Goal: Task Accomplishment & Management: Use online tool/utility

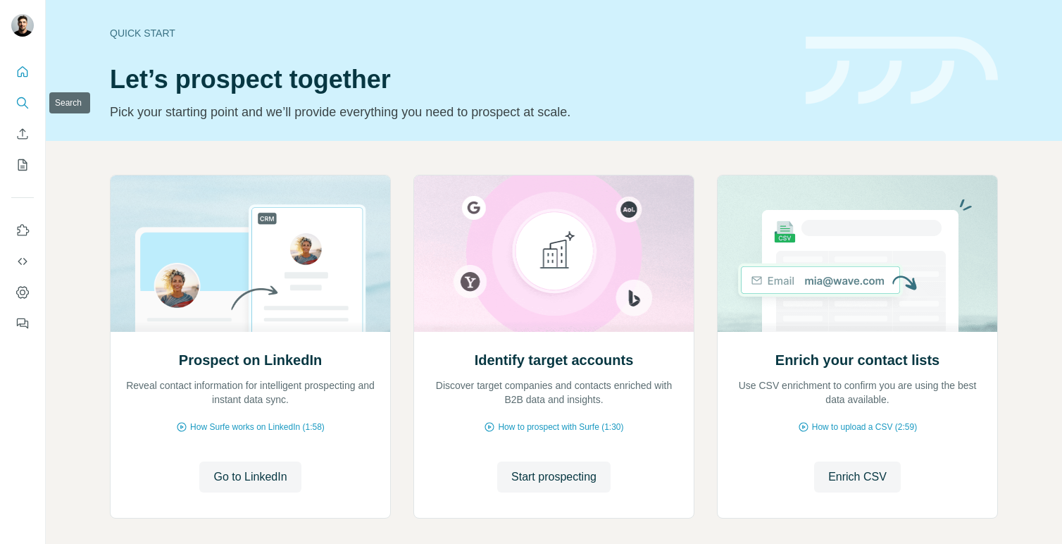
click at [25, 108] on icon "Search" at bounding box center [22, 103] width 14 height 14
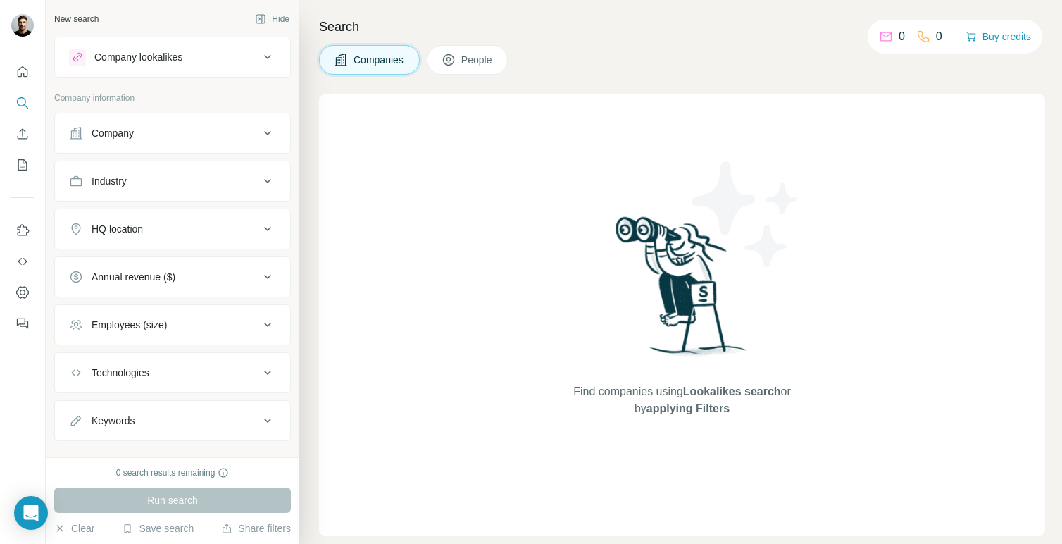
click at [148, 137] on div "Company" at bounding box center [164, 133] width 190 height 14
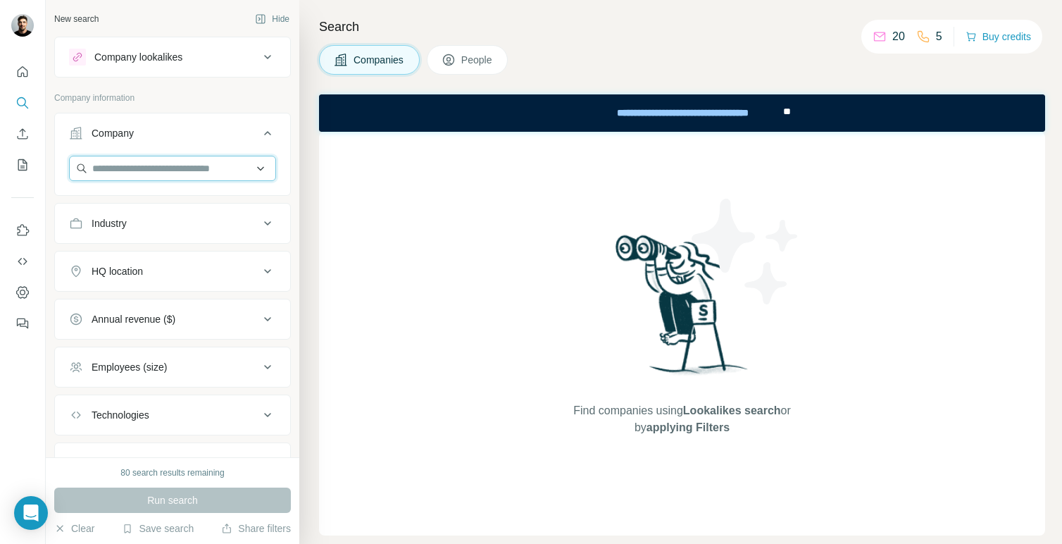
click at [161, 169] on input "text" at bounding box center [172, 168] width 207 height 25
click at [200, 97] on p "Company information" at bounding box center [172, 98] width 237 height 13
click at [225, 61] on div "Company lookalikes" at bounding box center [164, 57] width 190 height 17
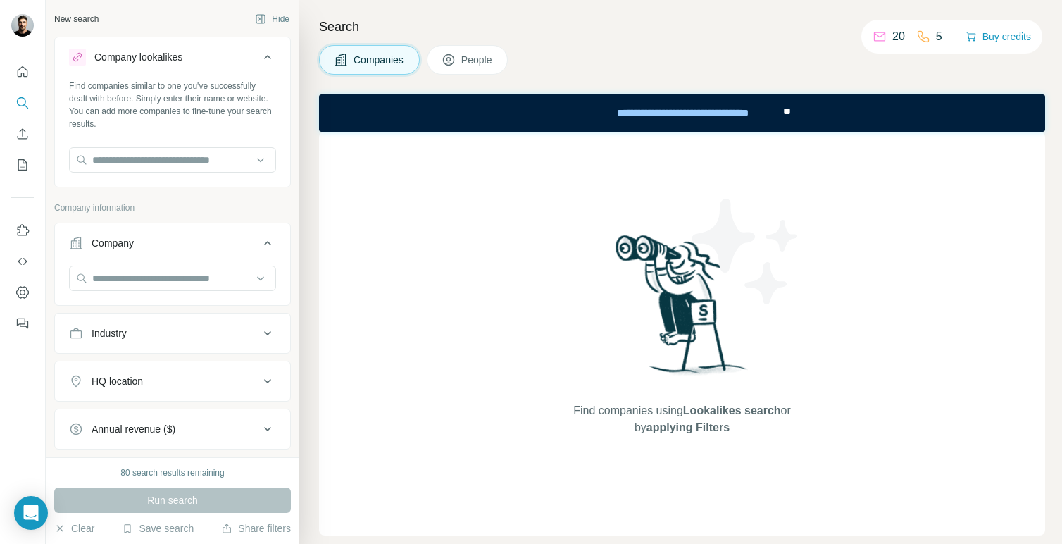
click at [259, 52] on icon at bounding box center [267, 57] width 17 height 17
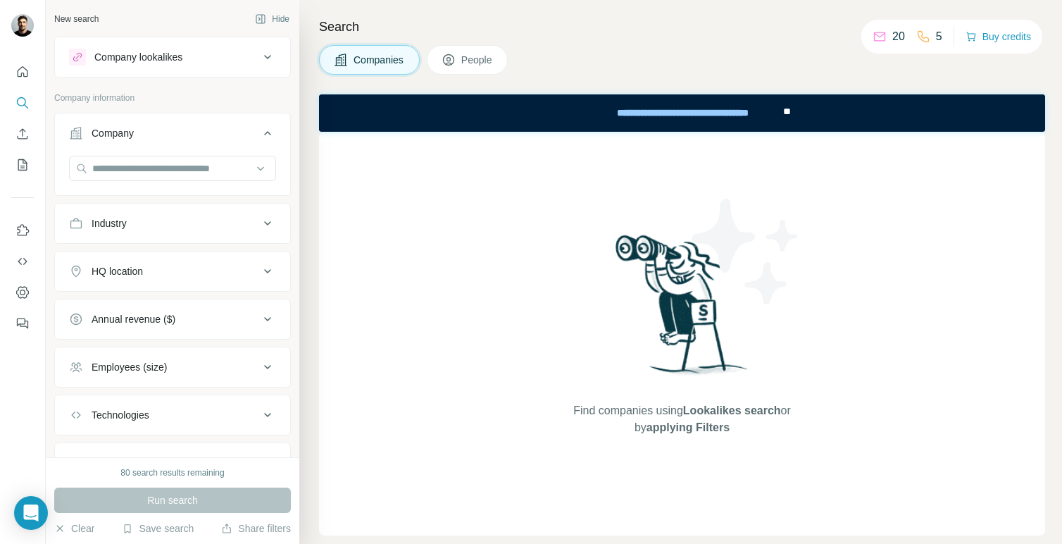
click at [268, 130] on icon at bounding box center [267, 133] width 17 height 17
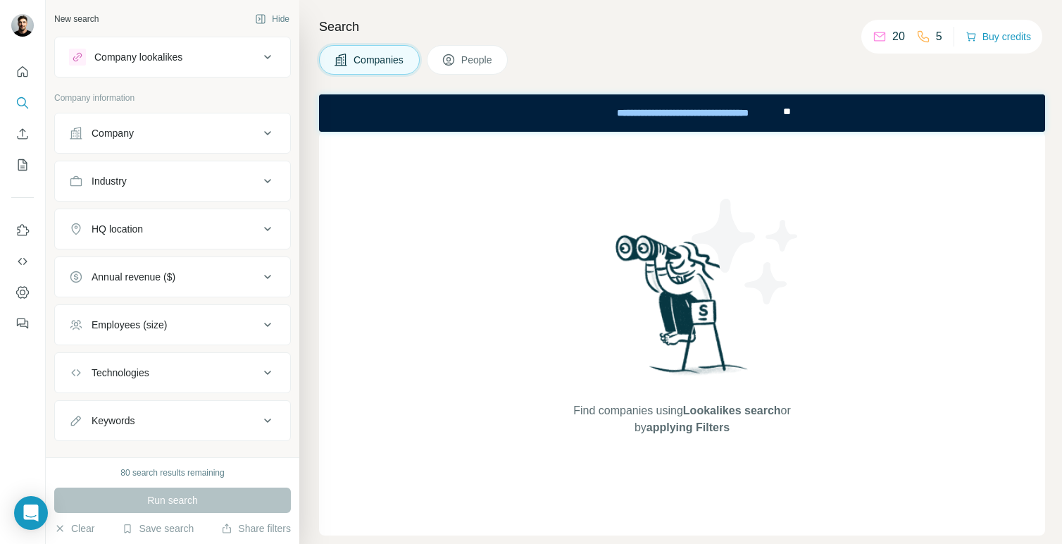
click at [222, 182] on div "Industry" at bounding box center [164, 181] width 190 height 14
click at [233, 232] on div "HQ location" at bounding box center [164, 229] width 190 height 14
click at [228, 264] on input "text" at bounding box center [172, 263] width 207 height 25
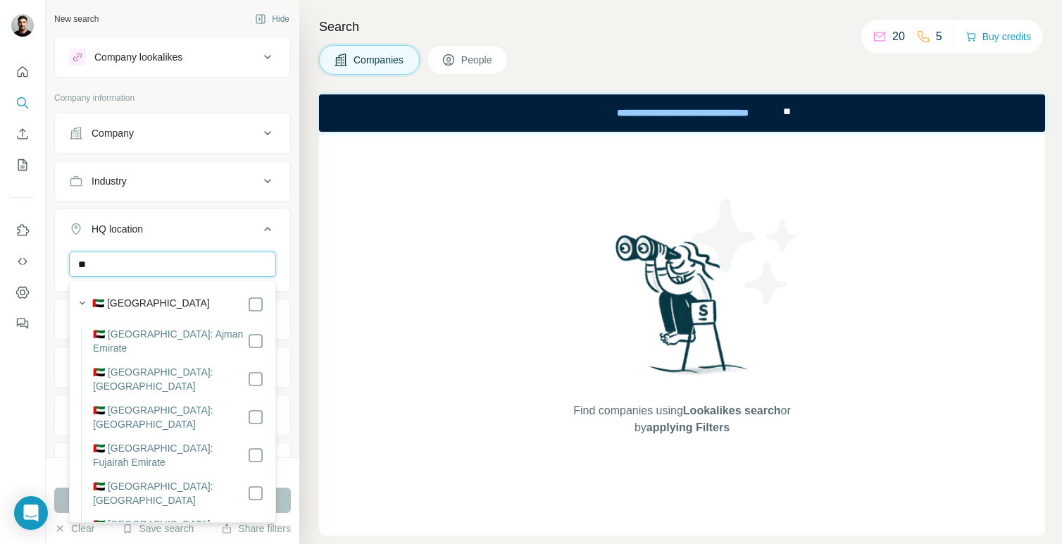
type input "*"
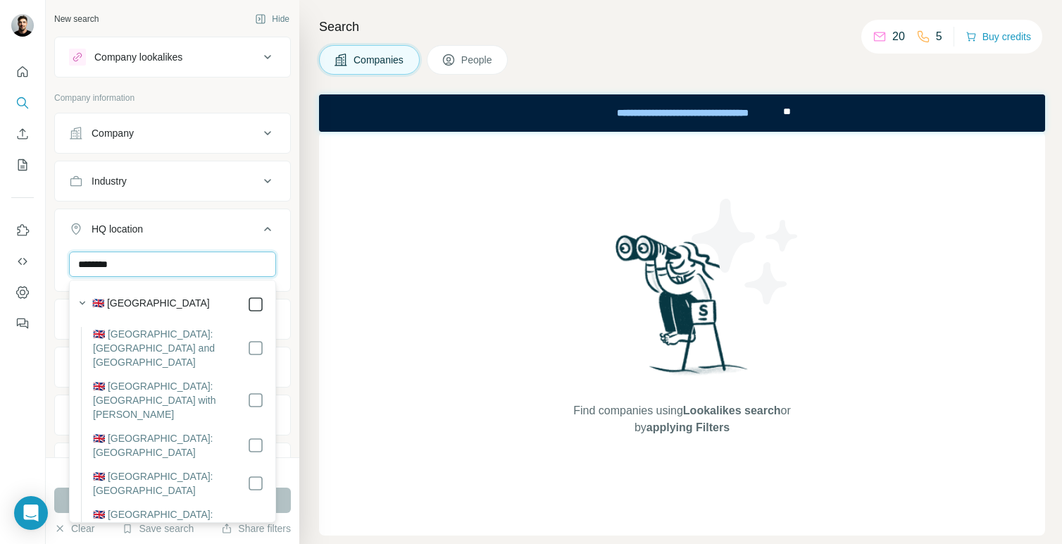
type input "********"
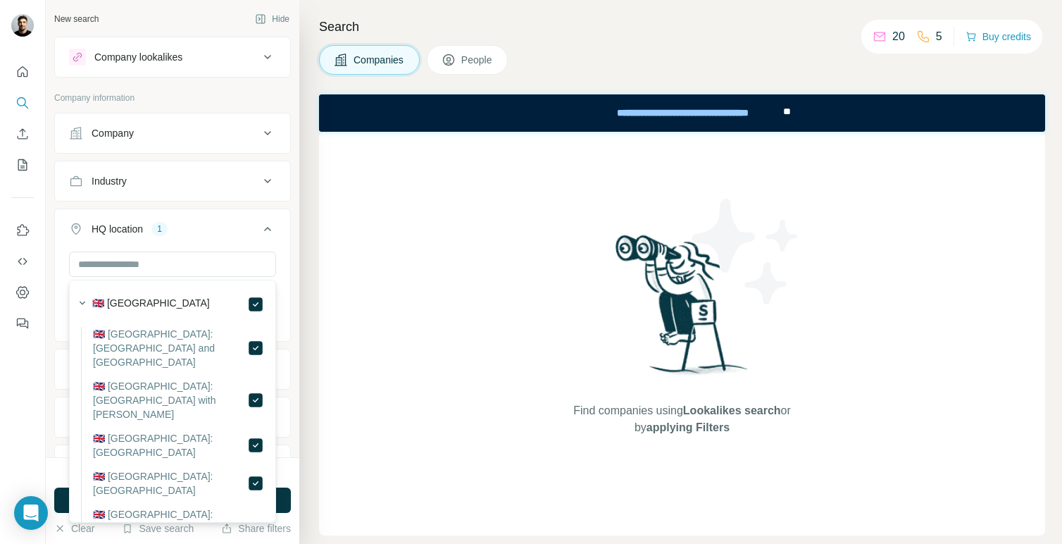
click at [268, 228] on icon at bounding box center [267, 229] width 7 height 4
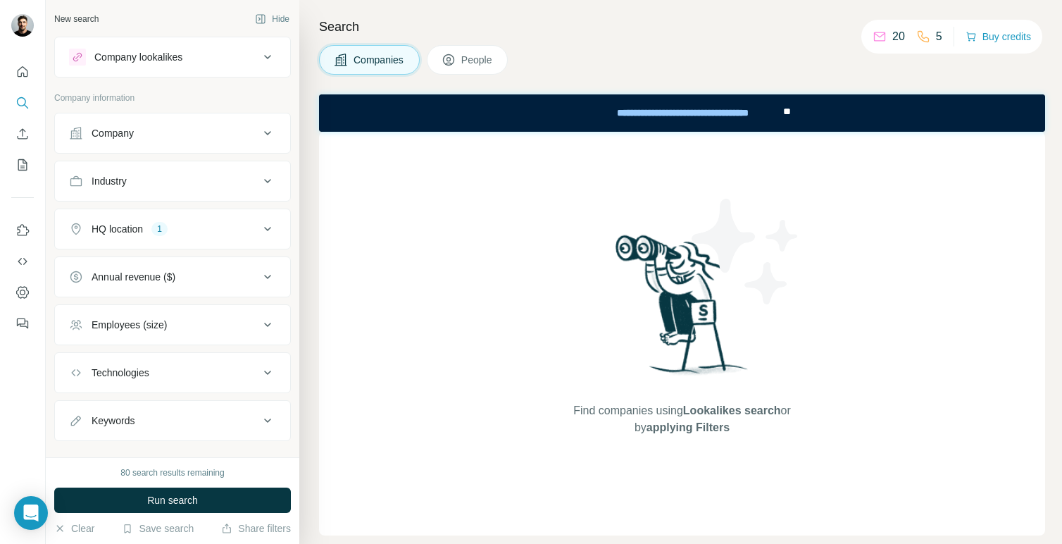
click at [232, 279] on div "Annual revenue ($)" at bounding box center [164, 277] width 190 height 14
click at [270, 274] on icon at bounding box center [267, 276] width 17 height 17
click at [261, 325] on icon at bounding box center [267, 324] width 17 height 17
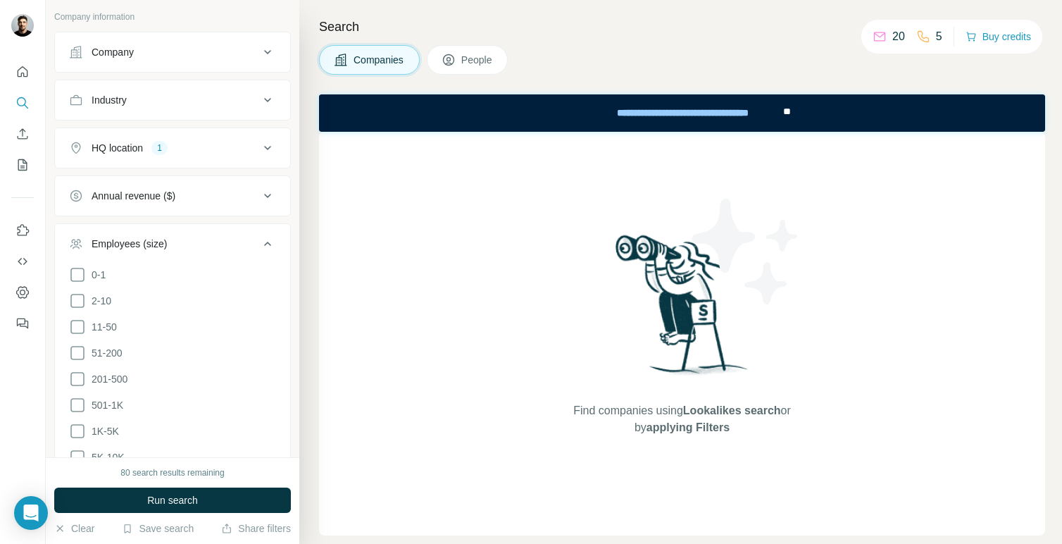
scroll to position [91, 0]
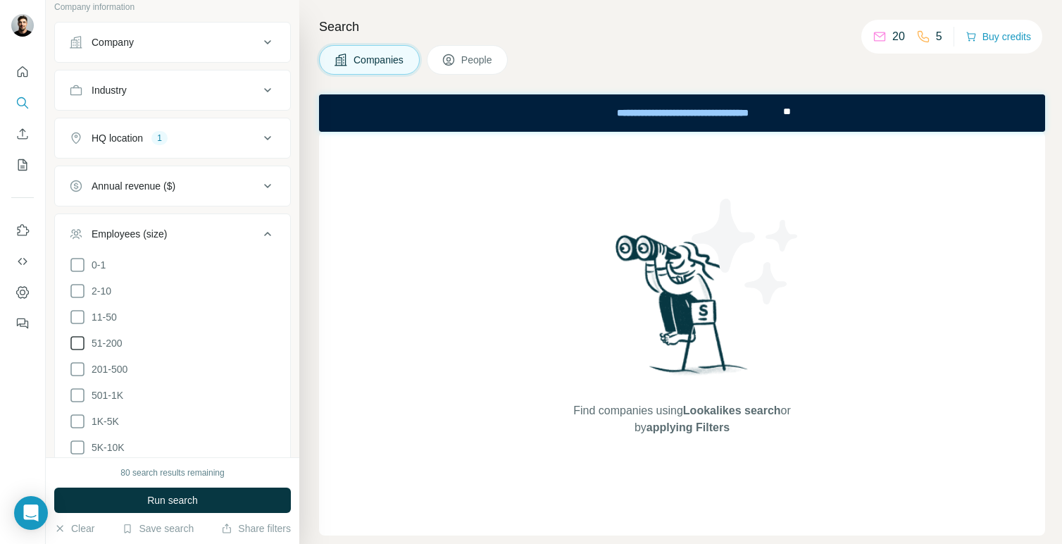
click at [78, 348] on icon at bounding box center [77, 343] width 14 height 14
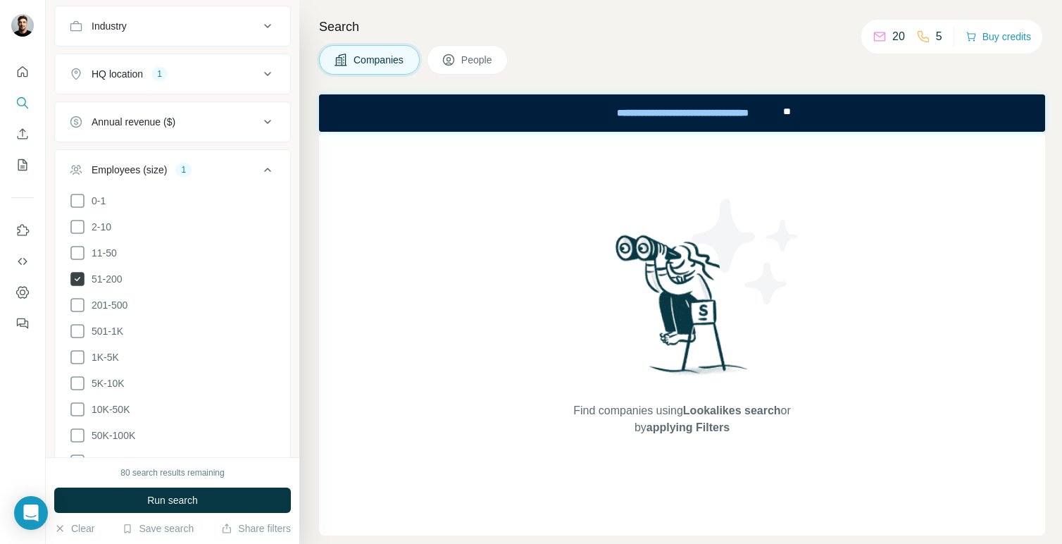
scroll to position [185, 0]
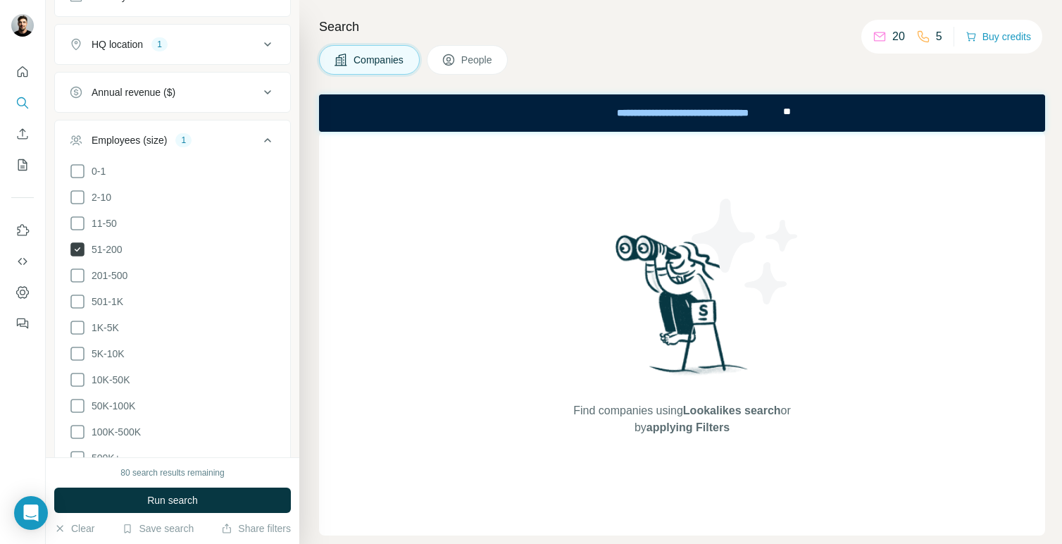
click at [78, 348] on icon at bounding box center [77, 353] width 17 height 17
click at [78, 328] on icon at bounding box center [77, 327] width 17 height 17
click at [78, 300] on icon at bounding box center [77, 301] width 17 height 17
click at [78, 272] on icon at bounding box center [77, 275] width 17 height 17
click at [79, 380] on icon at bounding box center [77, 379] width 17 height 17
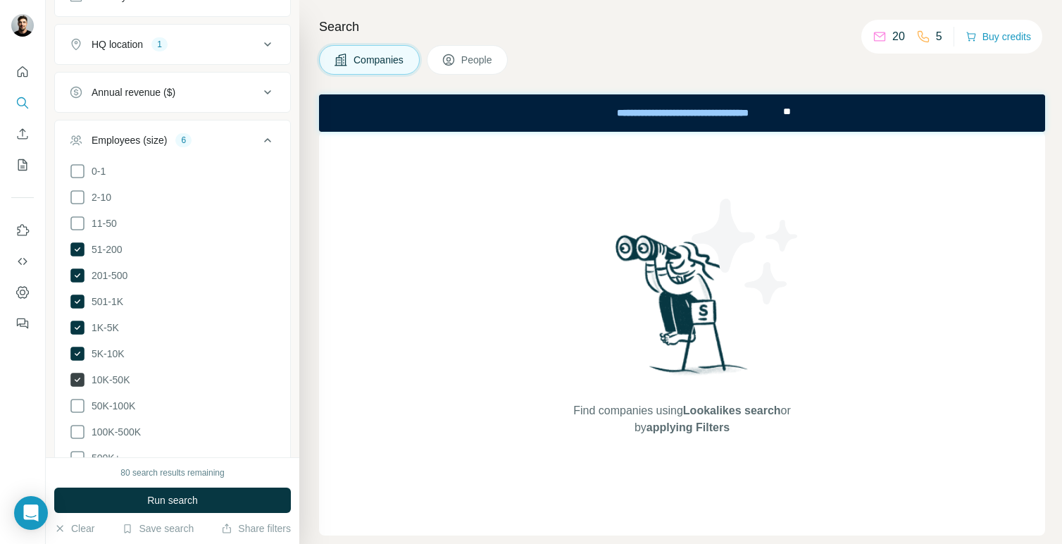
scroll to position [218, 0]
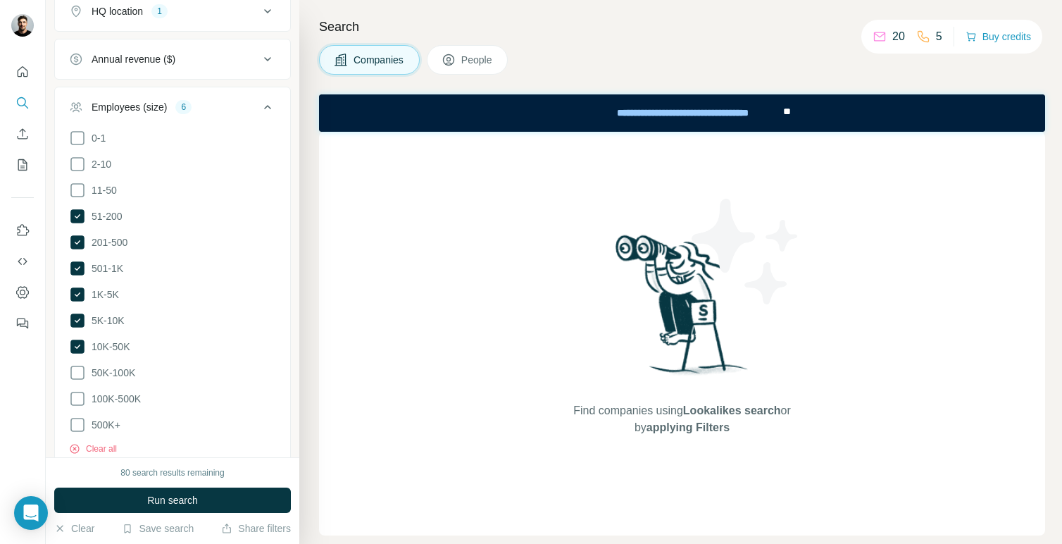
drag, startPoint x: 108, startPoint y: 496, endPoint x: 259, endPoint y: 324, distance: 228.6
click at [259, 324] on div "New search Hide Company lookalikes Company information Company Industry HQ loca…" at bounding box center [173, 272] width 254 height 544
click at [269, 106] on icon at bounding box center [267, 107] width 17 height 17
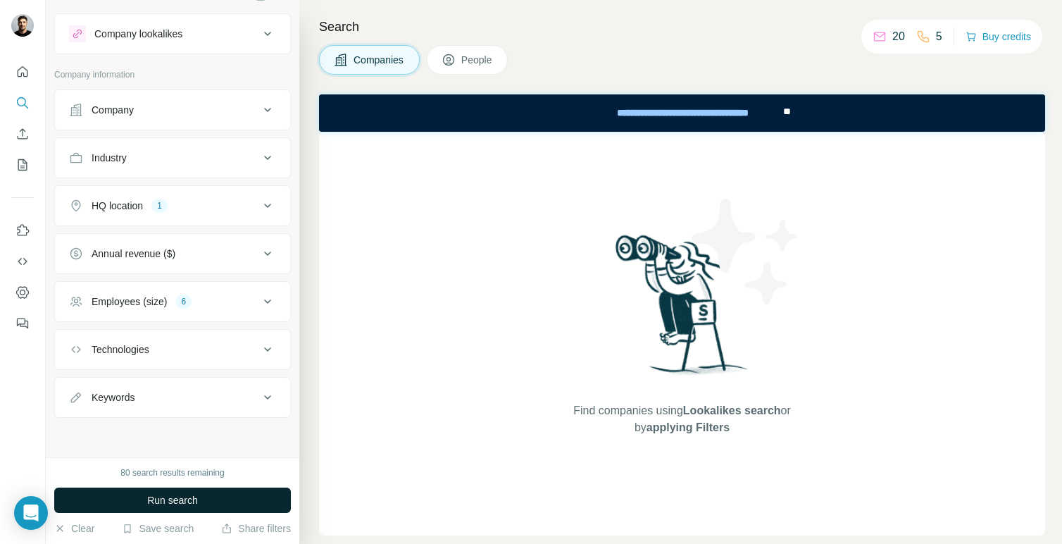
click at [197, 506] on span "Run search" at bounding box center [172, 500] width 51 height 14
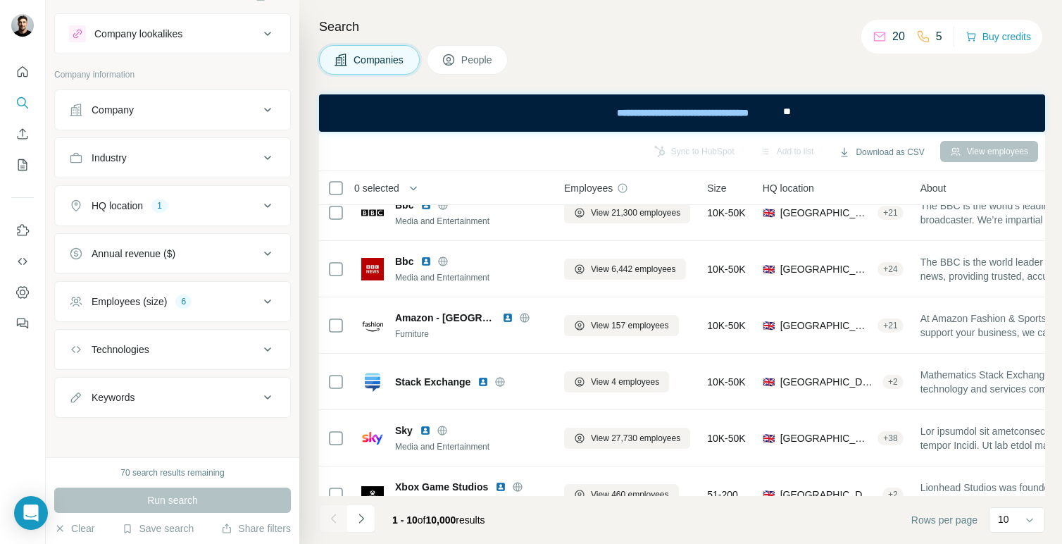
scroll to position [0, 0]
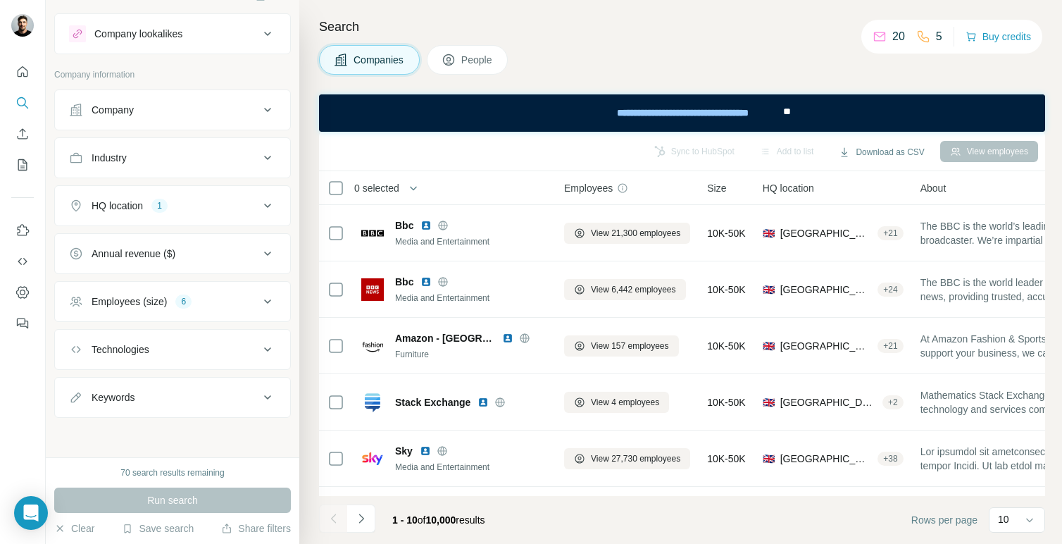
click at [262, 303] on icon at bounding box center [267, 301] width 17 height 17
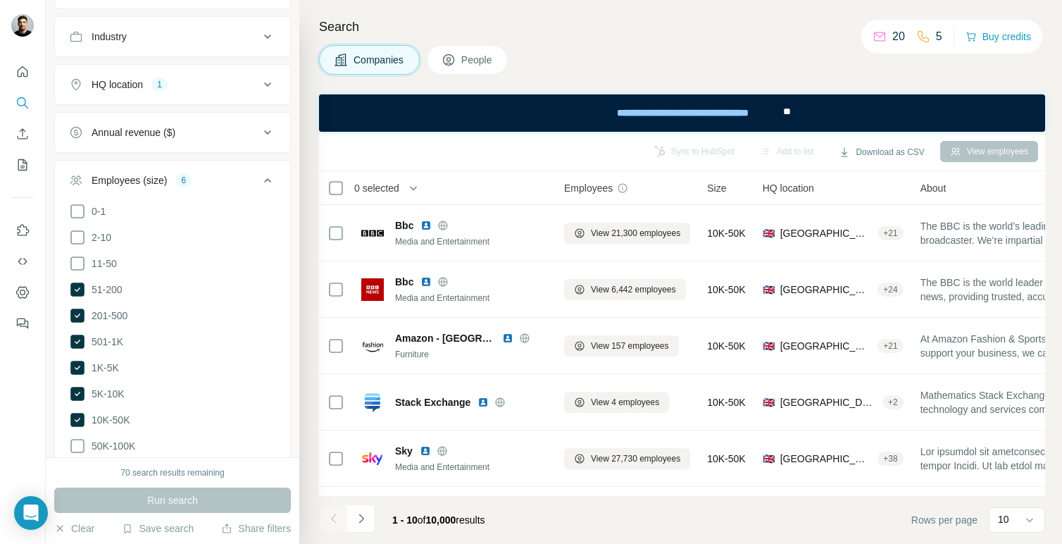
scroll to position [151, 0]
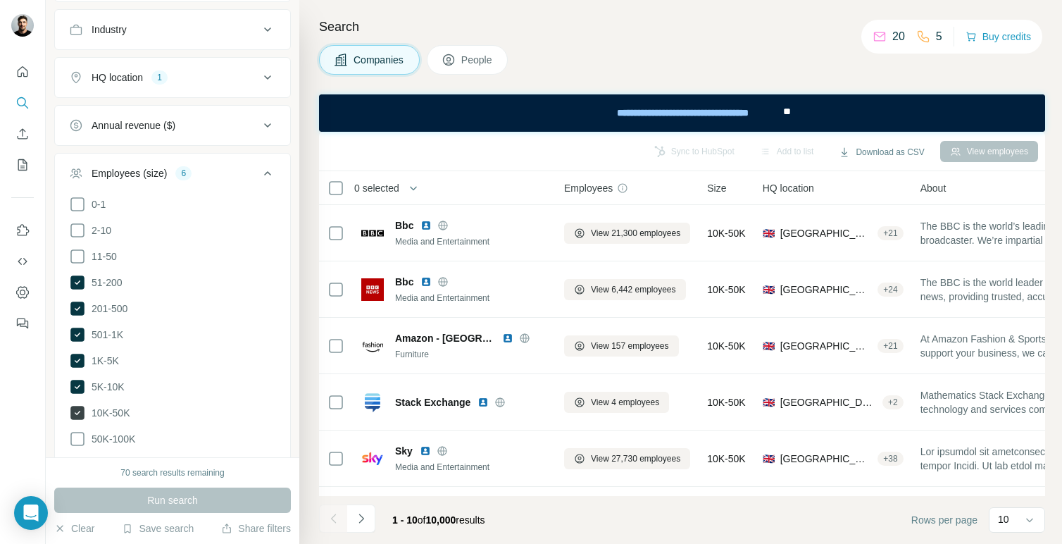
click at [77, 409] on icon at bounding box center [77, 413] width 14 height 14
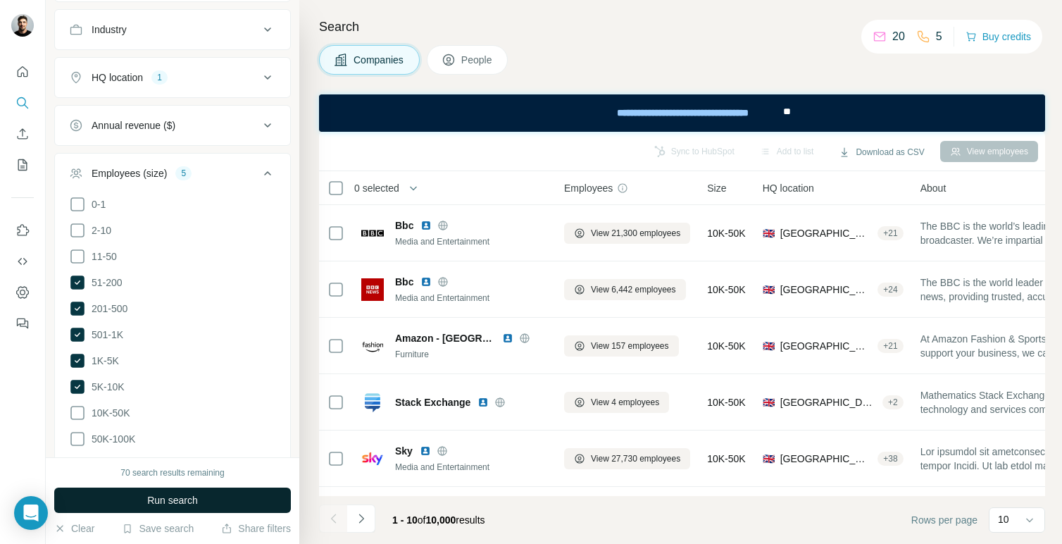
click at [114, 504] on button "Run search" at bounding box center [172, 499] width 237 height 25
